Goal: Task Accomplishment & Management: Manage account settings

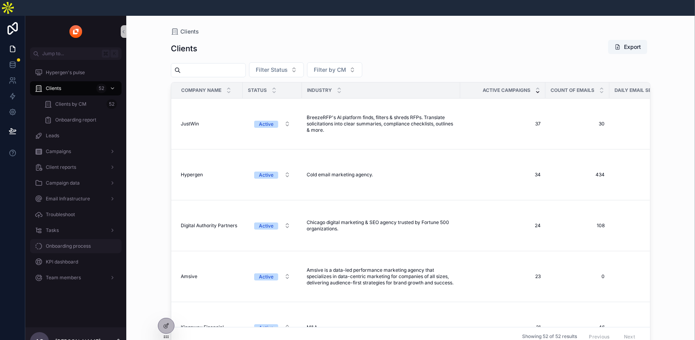
click at [70, 243] on span "Onboarding process" at bounding box center [68, 246] width 45 height 6
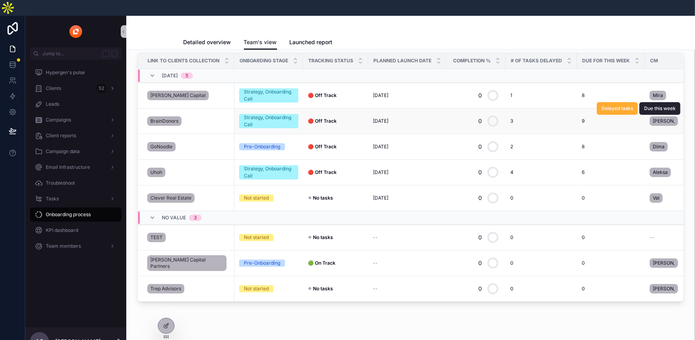
scroll to position [31, 0]
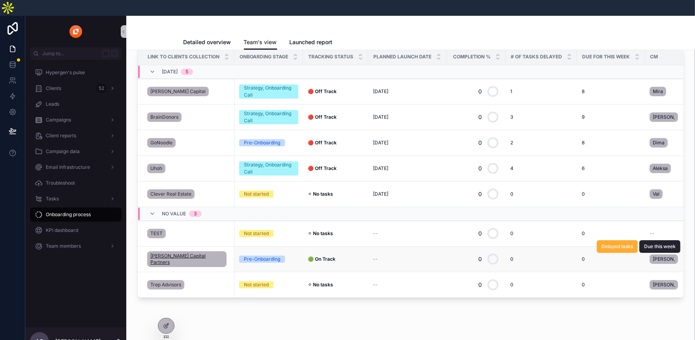
click at [177, 253] on span "[PERSON_NAME] Capital Partners" at bounding box center [186, 259] width 73 height 13
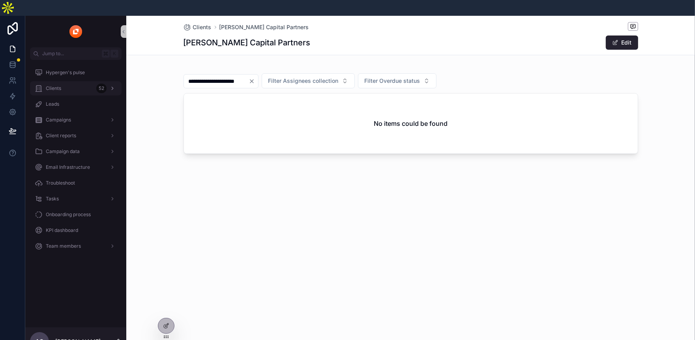
click at [82, 82] on div "Clients 52" at bounding box center [76, 88] width 82 height 13
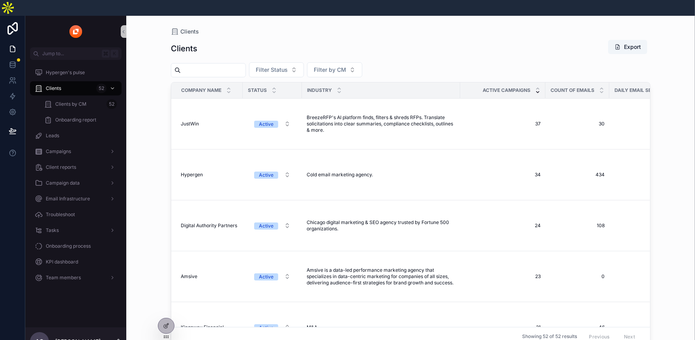
click at [224, 65] on input "scrollable content" at bounding box center [213, 70] width 65 height 11
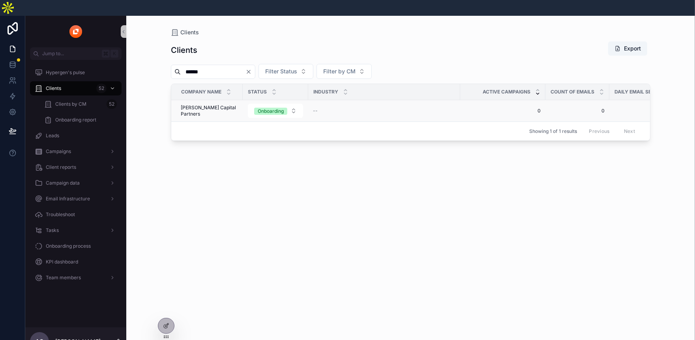
type input "******"
click at [215, 105] on span "[PERSON_NAME] Capital Partners" at bounding box center [209, 111] width 57 height 13
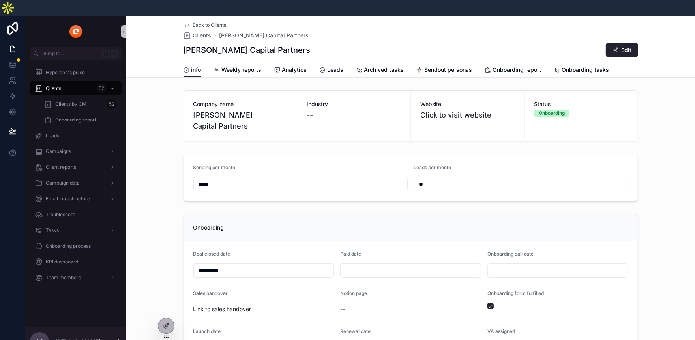
scroll to position [84, 0]
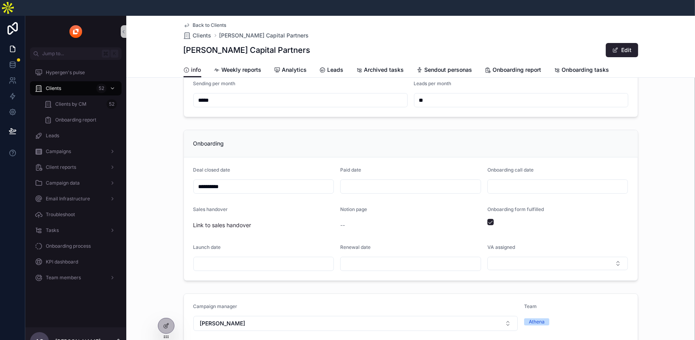
click at [400, 181] on input "scrollable content" at bounding box center [410, 186] width 140 height 11
click at [403, 157] on form "**********" at bounding box center [411, 218] width 454 height 123
click at [516, 181] on input "scrollable content" at bounding box center [558, 186] width 140 height 11
click at [73, 243] on span "Onboarding process" at bounding box center [68, 246] width 45 height 6
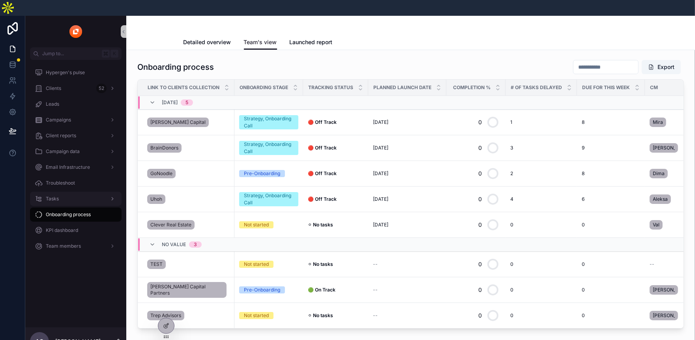
click at [65, 193] on div "Tasks" at bounding box center [76, 199] width 82 height 13
